Goal: Transaction & Acquisition: Purchase product/service

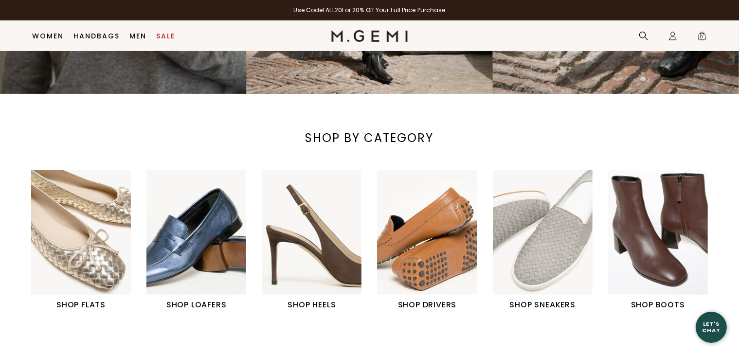
click at [78, 244] on img "1 / 6" at bounding box center [81, 232] width 100 height 125
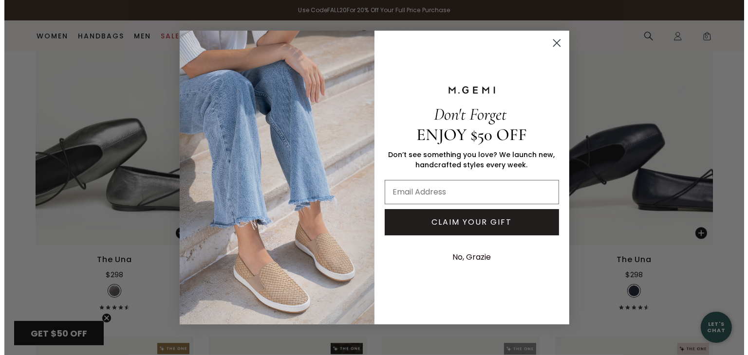
scroll to position [2620, 0]
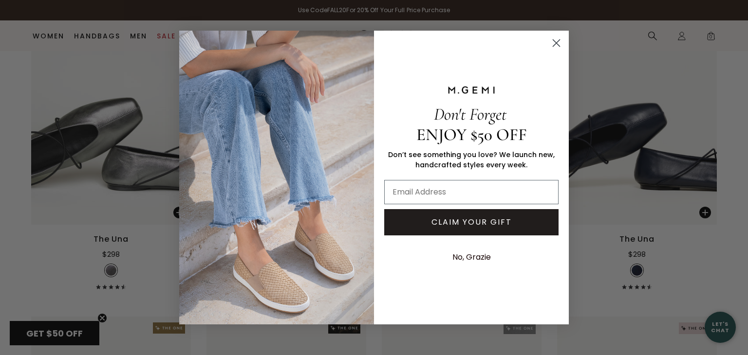
click at [555, 45] on circle "Close dialog" at bounding box center [556, 43] width 16 height 16
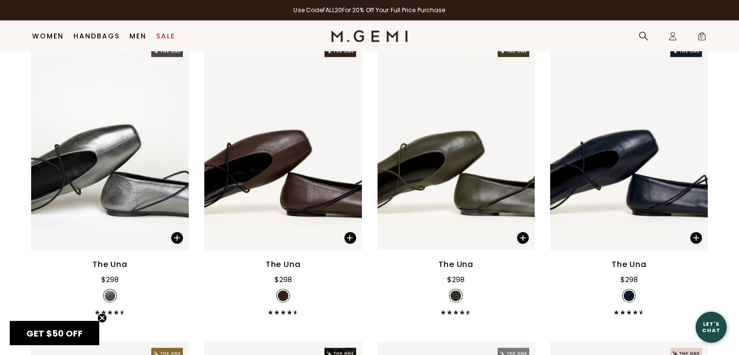
scroll to position [2572, 0]
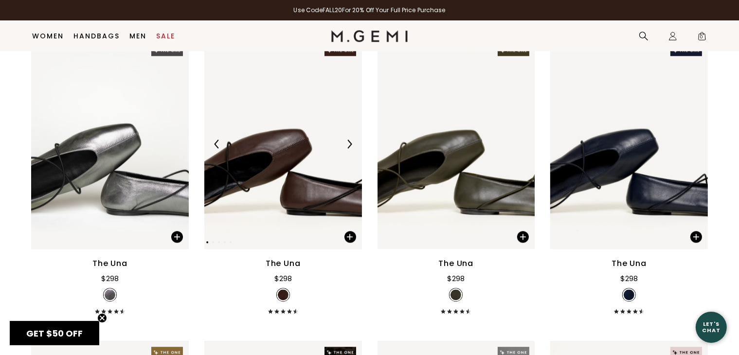
click at [262, 156] on img at bounding box center [283, 144] width 158 height 210
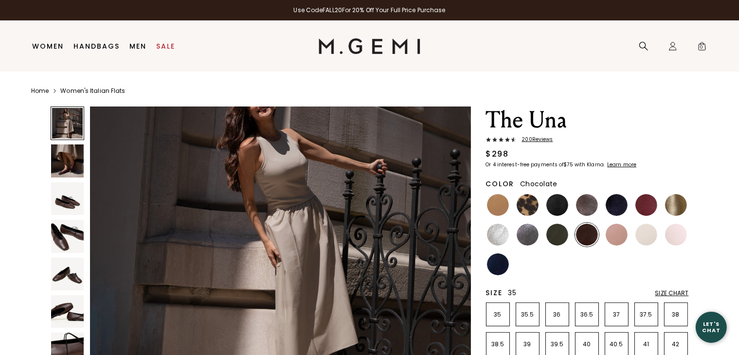
click at [492, 310] on li "35" at bounding box center [498, 315] width 24 height 24
